Goal: Find specific page/section: Find specific page/section

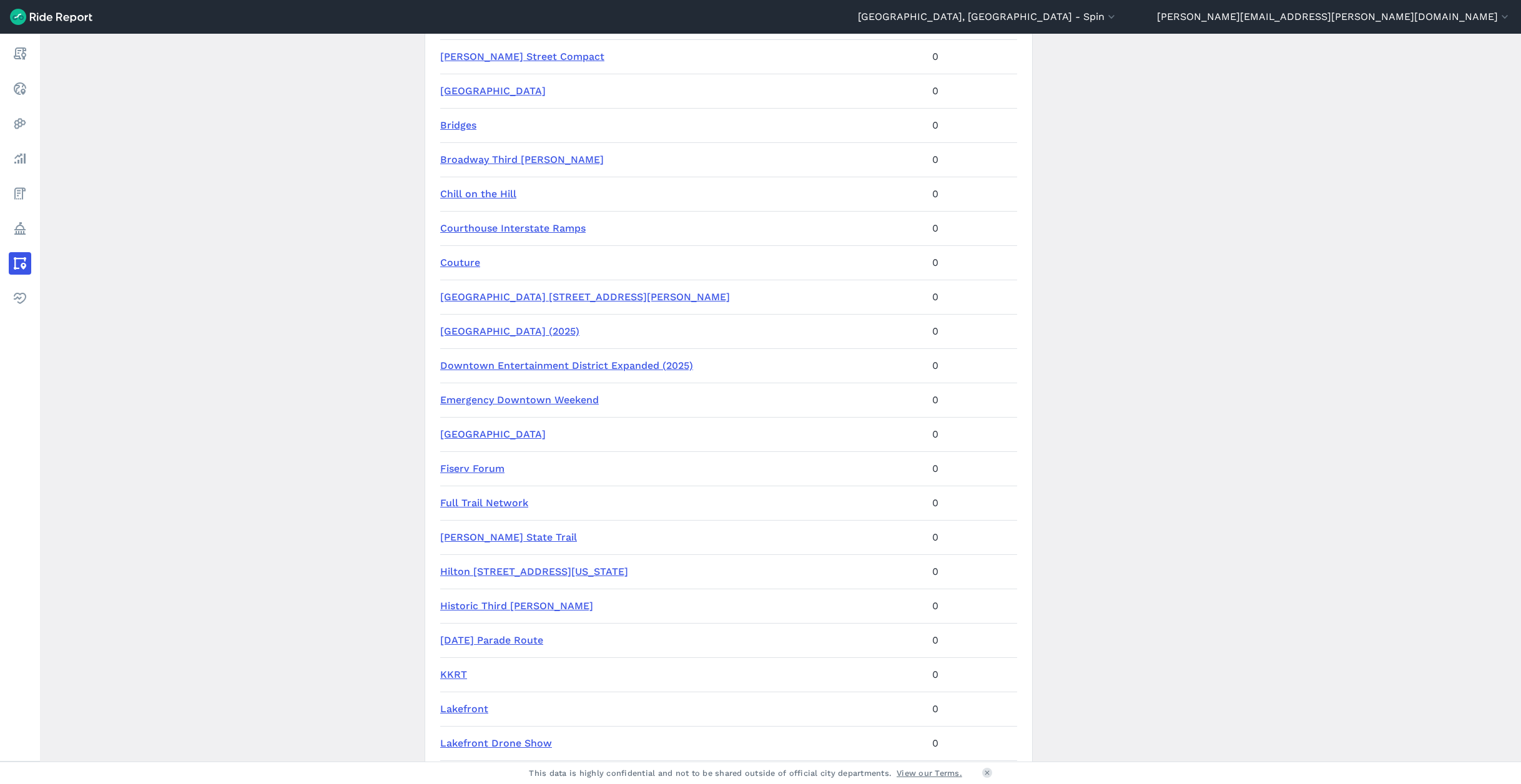
scroll to position [596, 0]
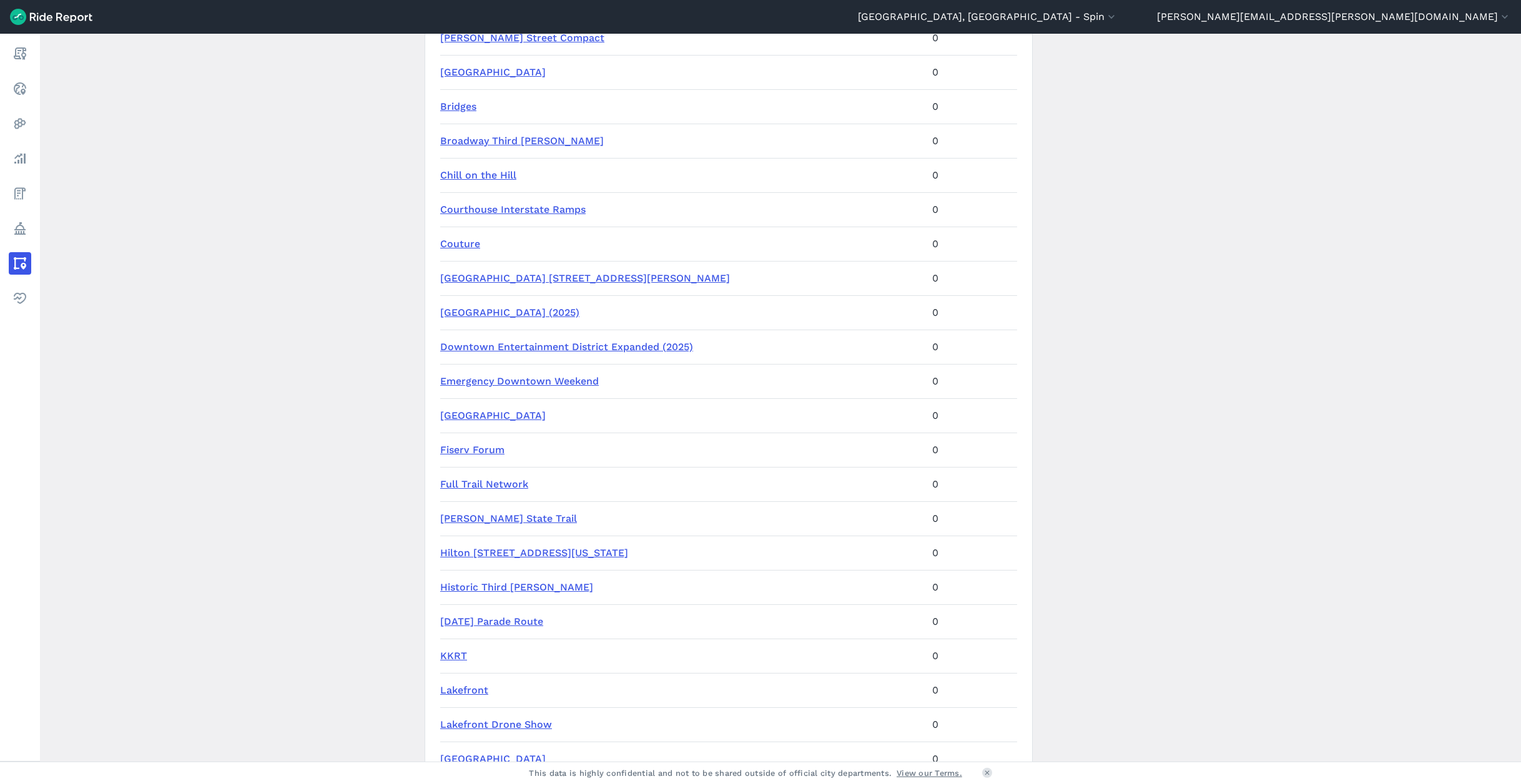
click at [520, 273] on link "[GEOGRAPHIC_DATA] [STREET_ADDRESS][PERSON_NAME]" at bounding box center [585, 278] width 290 height 12
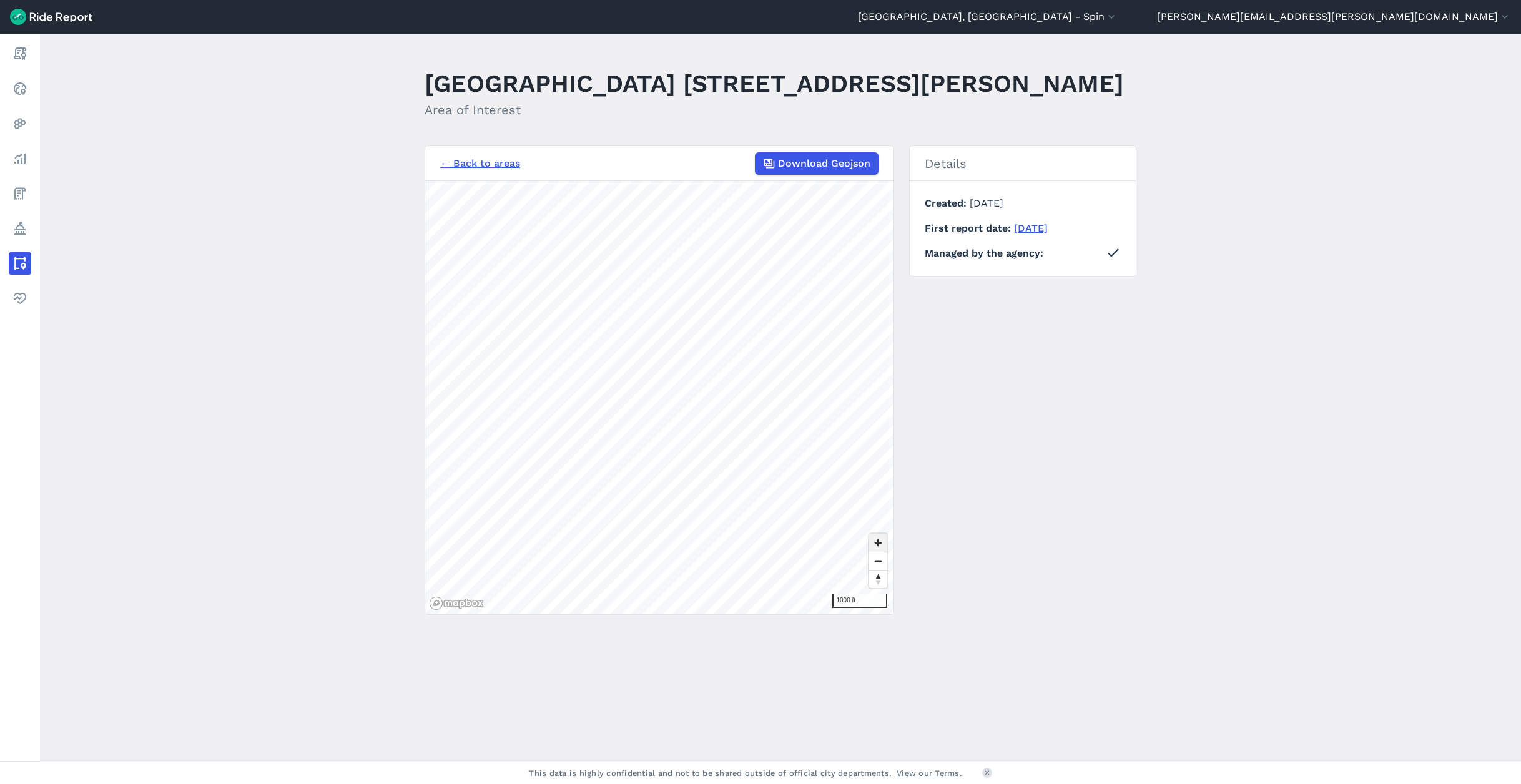
click at [876, 545] on span "Zoom in" at bounding box center [878, 542] width 18 height 18
click at [490, 165] on link "← Back to areas" at bounding box center [480, 163] width 80 height 15
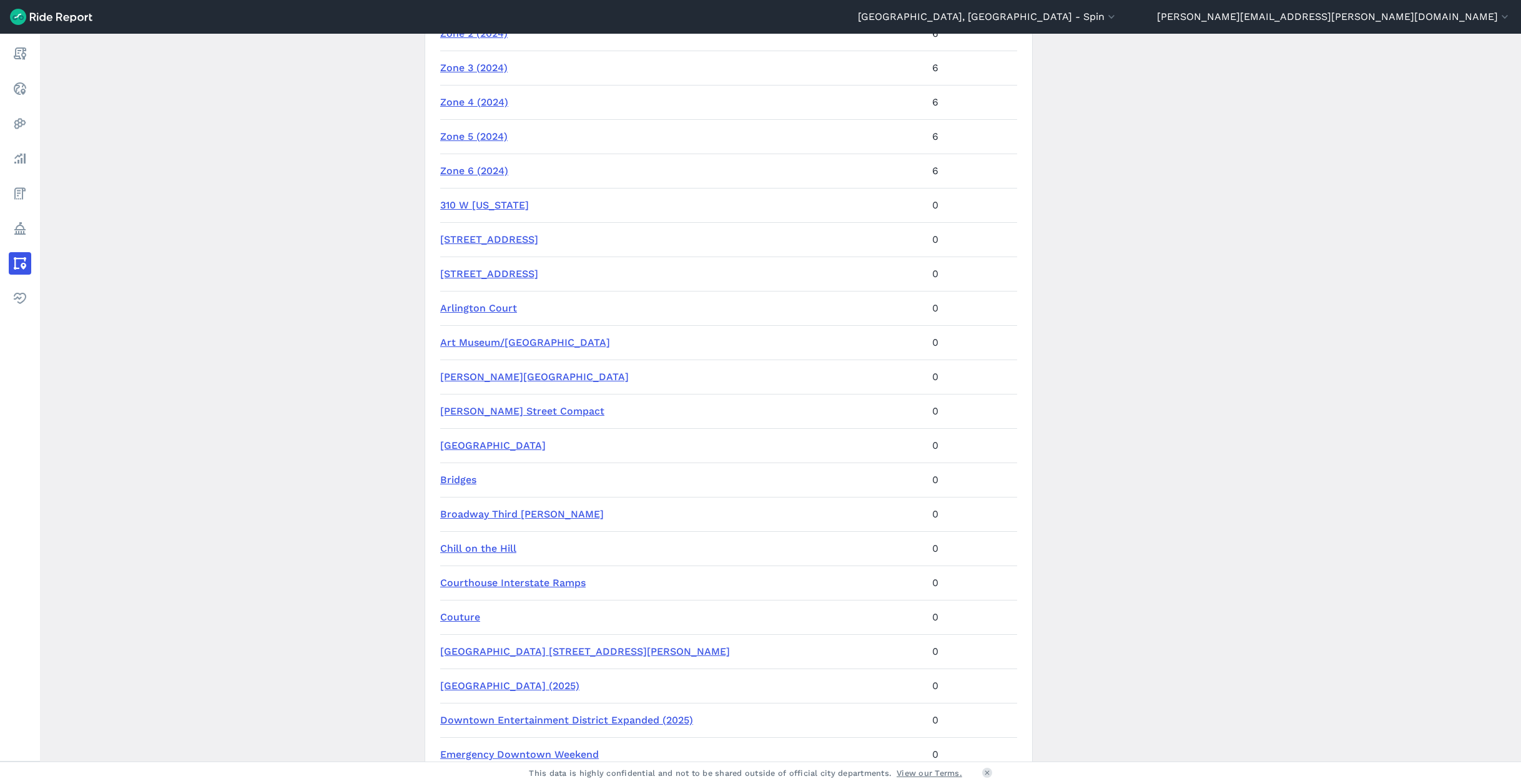
scroll to position [224, 0]
click at [516, 648] on link "[GEOGRAPHIC_DATA] [STREET_ADDRESS][PERSON_NAME]" at bounding box center [585, 649] width 290 height 12
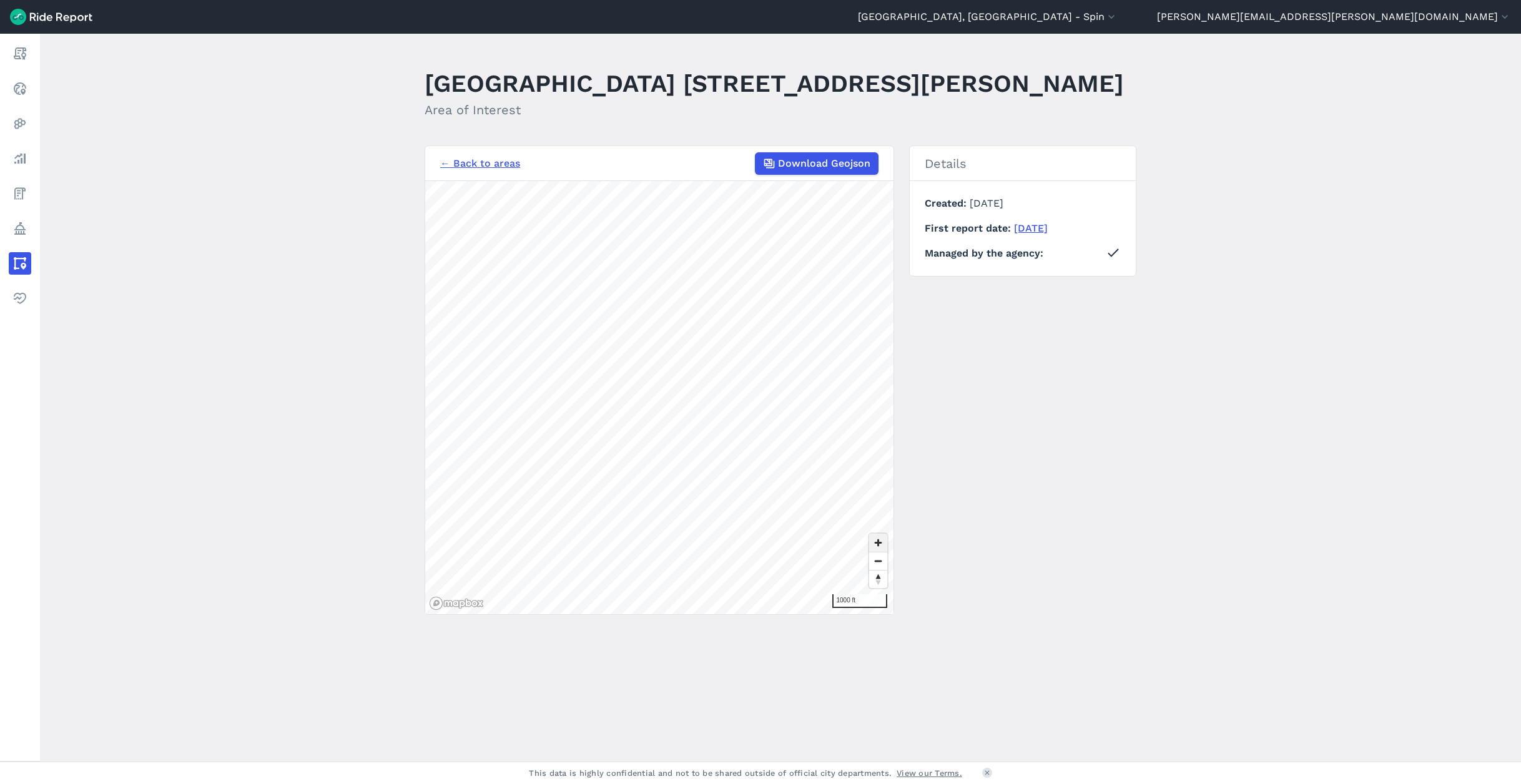
click at [875, 539] on span "Zoom in" at bounding box center [878, 542] width 18 height 18
click at [879, 567] on span "Zoom out" at bounding box center [878, 561] width 18 height 17
